Goal: Browse casually

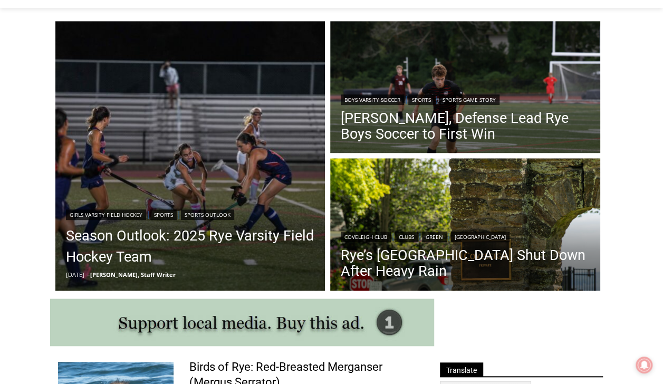
scroll to position [274, 0]
